Goal: Transaction & Acquisition: Purchase product/service

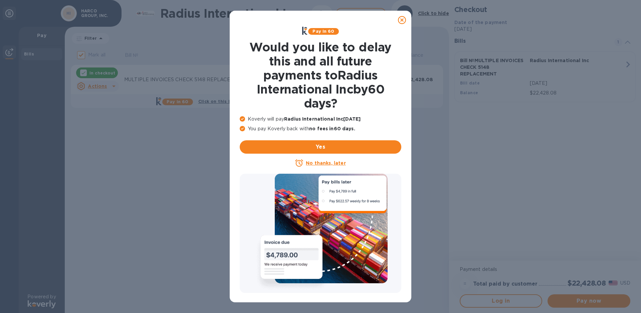
click at [316, 165] on u "No thanks, later" at bounding box center [326, 162] width 40 height 5
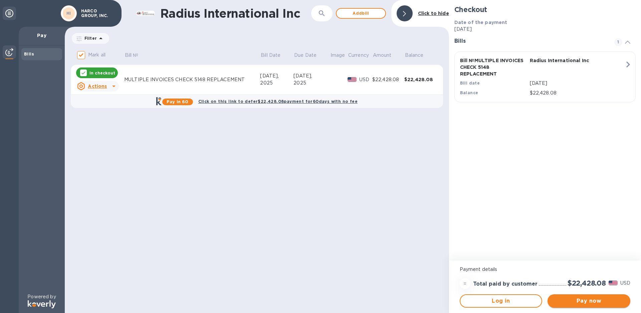
click at [585, 302] on span "Pay now" at bounding box center [589, 301] width 72 height 8
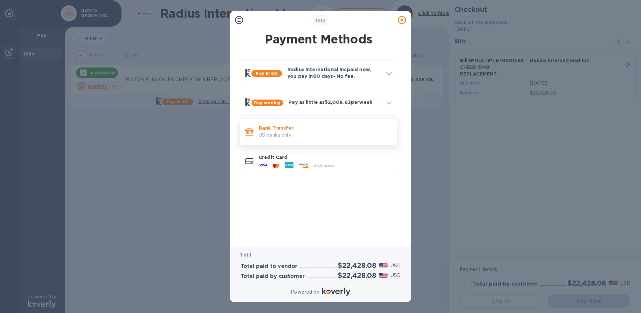
click at [279, 131] on p "US banks only." at bounding box center [325, 134] width 133 height 7
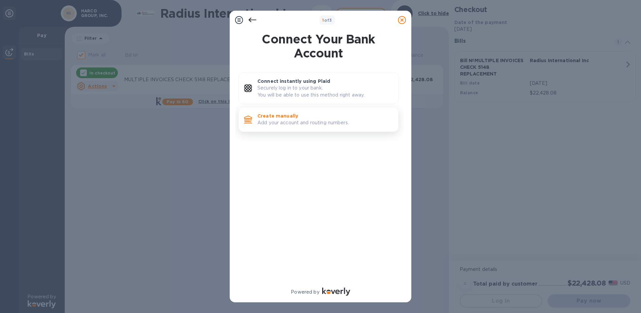
click at [298, 117] on p "Create manually" at bounding box center [324, 115] width 135 height 7
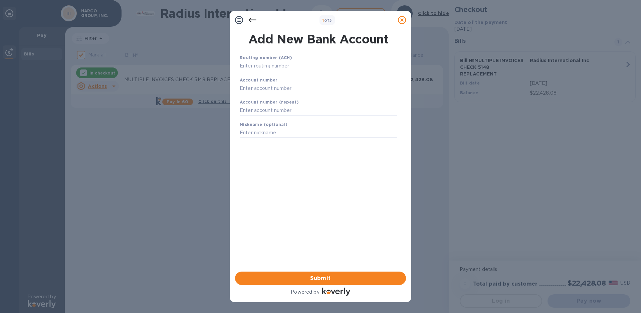
click at [272, 68] on input "text" at bounding box center [319, 66] width 158 height 10
type input "036076150"
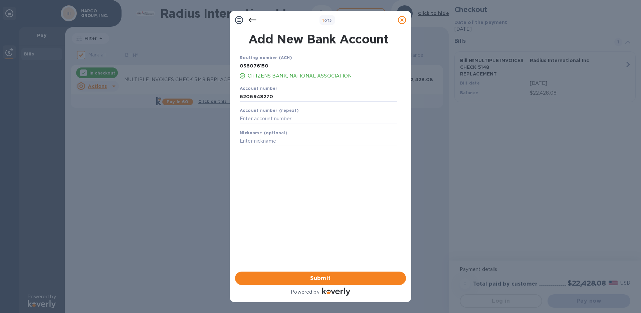
type input "6206948270"
type input "HARCO GROUP"
click at [311, 276] on span "Submit" at bounding box center [320, 278] width 160 height 8
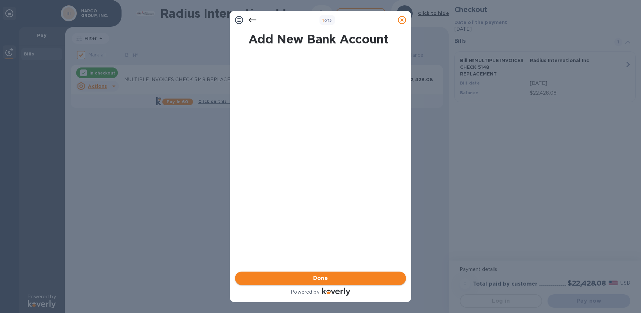
click at [311, 276] on span "Done" at bounding box center [320, 278] width 160 height 8
